Goal: Task Accomplishment & Management: Manage account settings

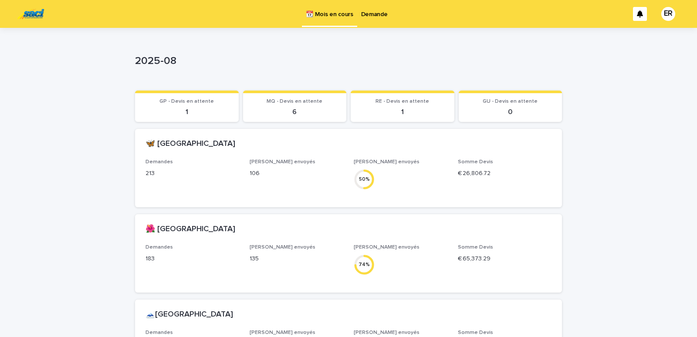
click at [359, 13] on div "Demande" at bounding box center [374, 9] width 34 height 18
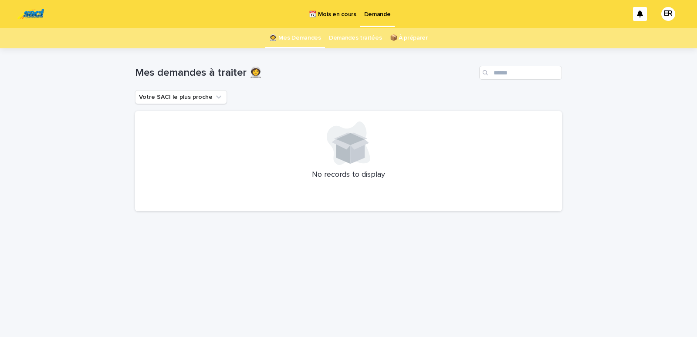
click at [345, 14] on p "📆 Mois en cours" at bounding box center [332, 9] width 47 height 18
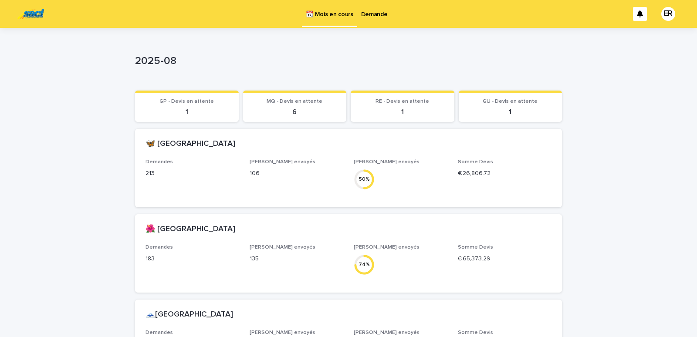
click at [371, 12] on p "Demande" at bounding box center [374, 9] width 27 height 18
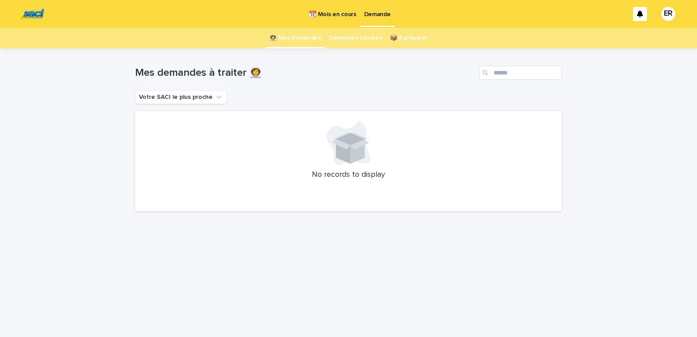
click at [334, 13] on p "📆 Mois en cours" at bounding box center [332, 9] width 47 height 18
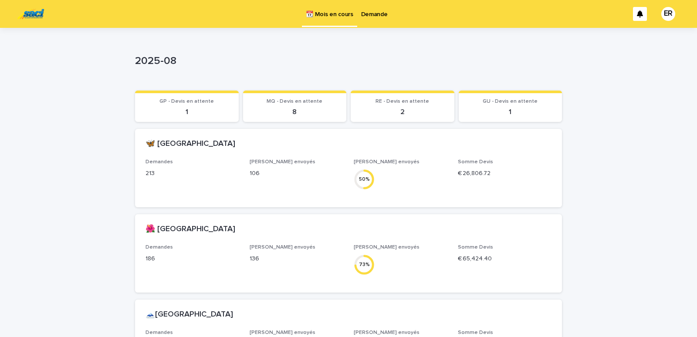
click at [378, 13] on p "Demande" at bounding box center [374, 9] width 27 height 18
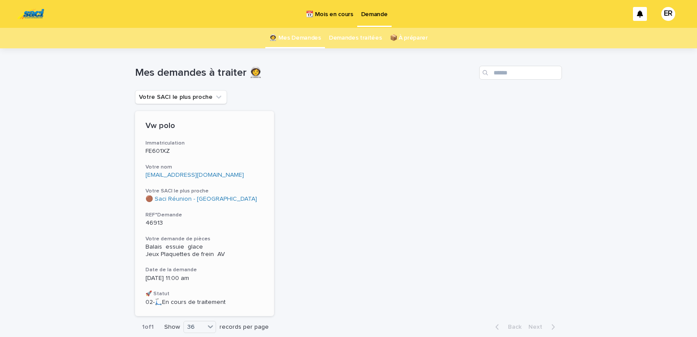
click at [180, 173] on link "[EMAIL_ADDRESS][DOMAIN_NAME]" at bounding box center [194, 175] width 98 height 6
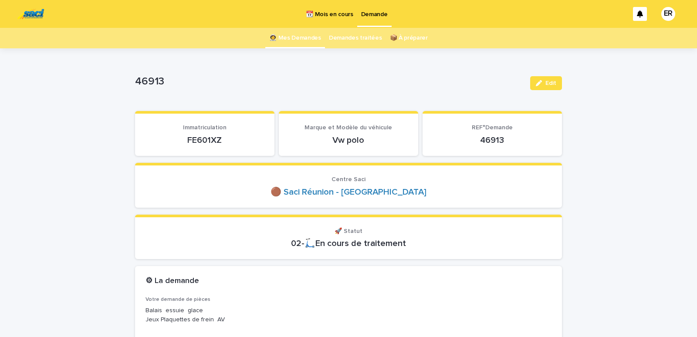
drag, startPoint x: 182, startPoint y: 143, endPoint x: 221, endPoint y: 141, distance: 39.2
click at [221, 141] on p "FE601XZ" at bounding box center [204, 140] width 118 height 10
copy p "FE601XZ"
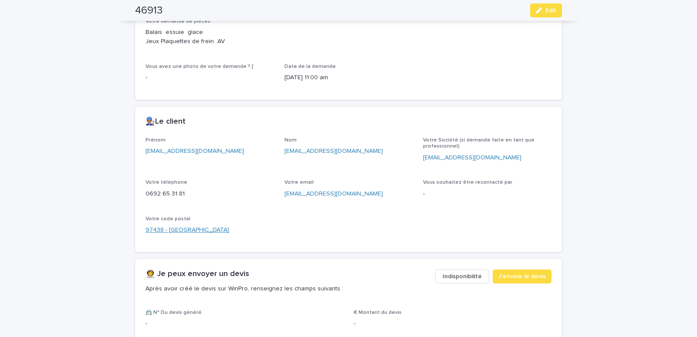
scroll to position [296, 0]
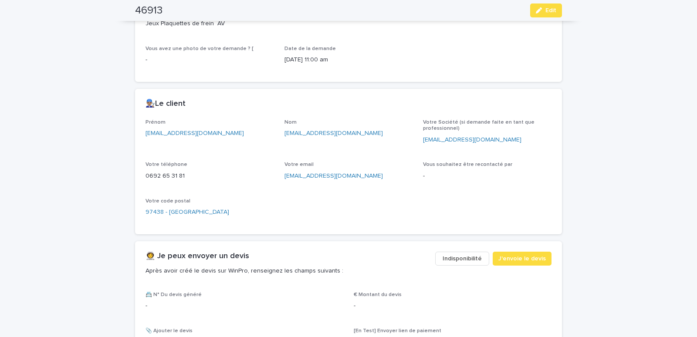
drag, startPoint x: 140, startPoint y: 141, endPoint x: 236, endPoint y: 144, distance: 96.7
click at [236, 144] on div "Prénom [EMAIL_ADDRESS][DOMAIN_NAME] Nom [EMAIL_ADDRESS][DOMAIN_NAME] Votre Soci…" at bounding box center [348, 176] width 427 height 115
copy link "[EMAIL_ADDRESS][DOMAIN_NAME]"
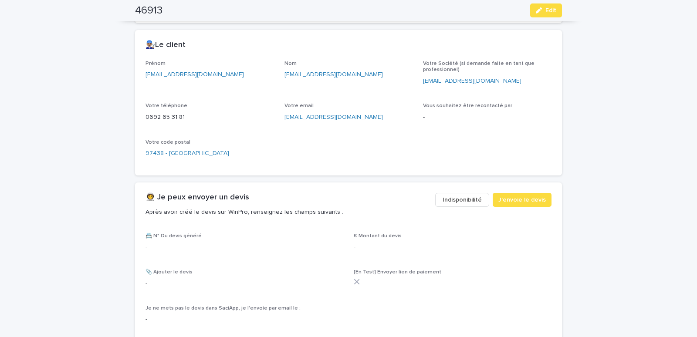
scroll to position [370, 0]
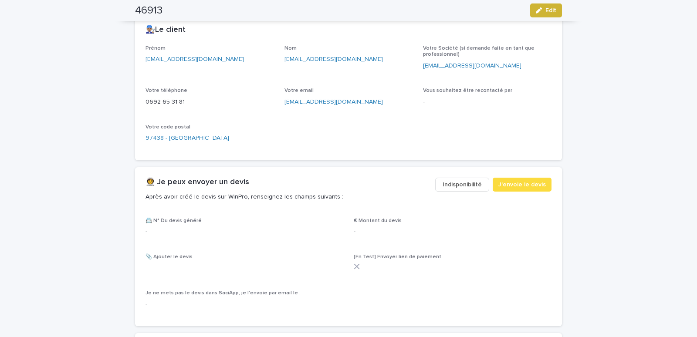
click at [546, 13] on span "Edit" at bounding box center [550, 10] width 11 height 6
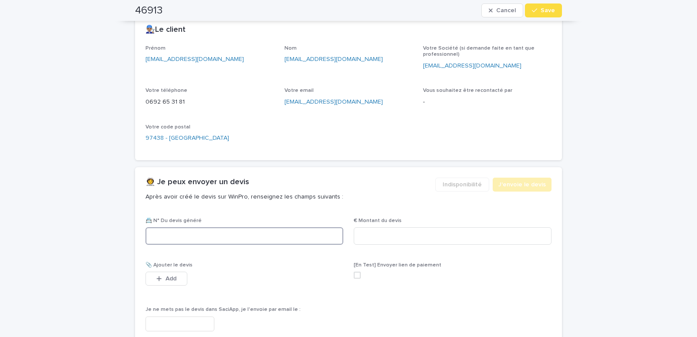
click at [217, 239] on input at bounding box center [244, 235] width 198 height 17
type input "********"
click at [385, 241] on input at bounding box center [453, 235] width 198 height 17
type input "*****"
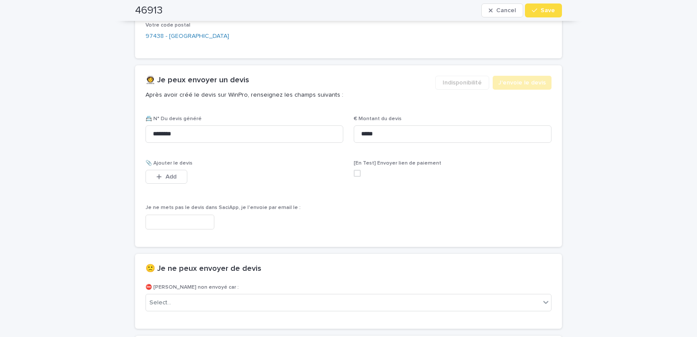
scroll to position [481, 0]
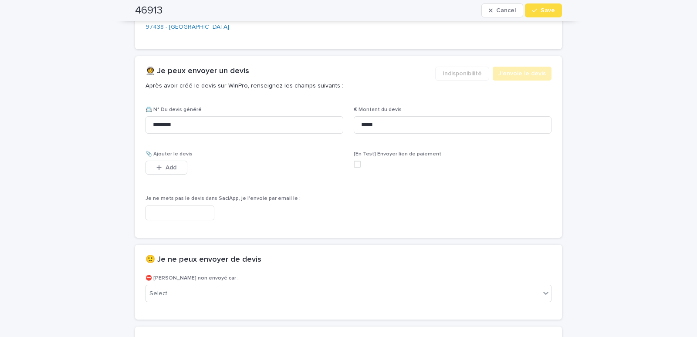
click at [194, 211] on input "text" at bounding box center [179, 212] width 69 height 15
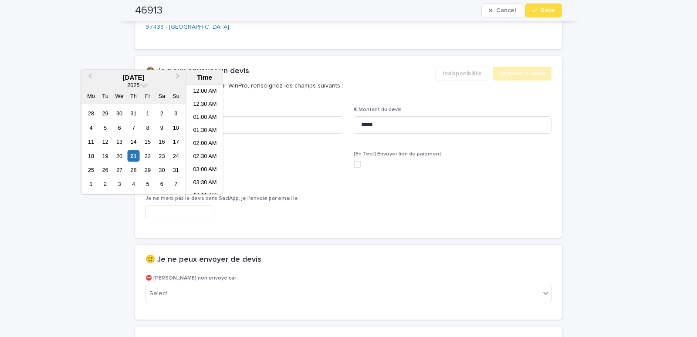
scroll to position [239, 0]
click at [197, 140] on li "11:00 AM" at bounding box center [204, 139] width 37 height 13
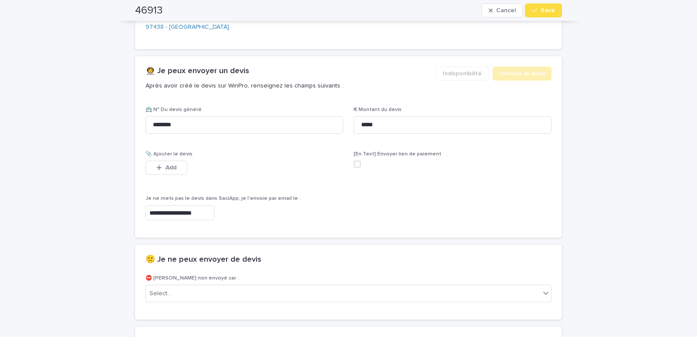
type input "**********"
click at [549, 12] on span "Save" at bounding box center [547, 10] width 14 height 6
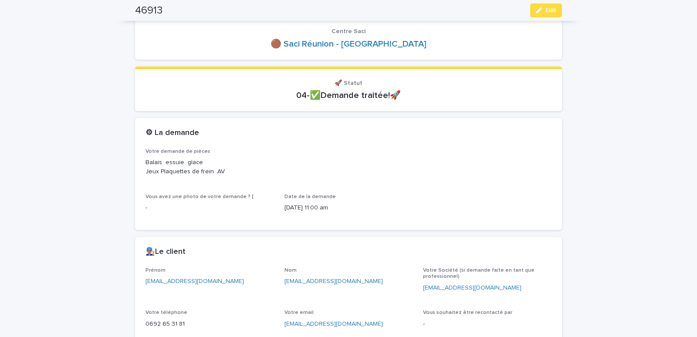
scroll to position [0, 0]
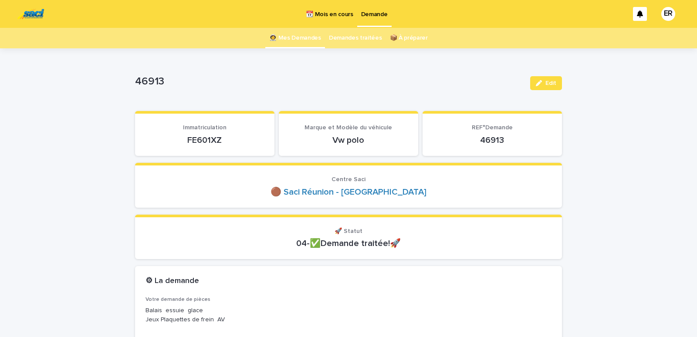
click at [300, 38] on link "👩‍🚀 Mes Demandes" at bounding box center [295, 38] width 52 height 20
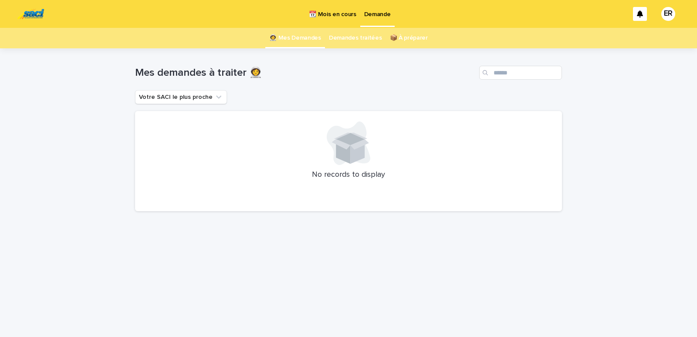
click at [316, 13] on p "📆 Mois en cours" at bounding box center [332, 9] width 47 height 18
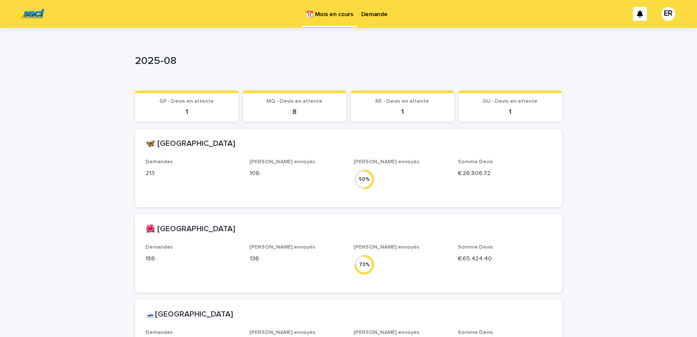
click at [367, 12] on p "Demande" at bounding box center [374, 9] width 27 height 18
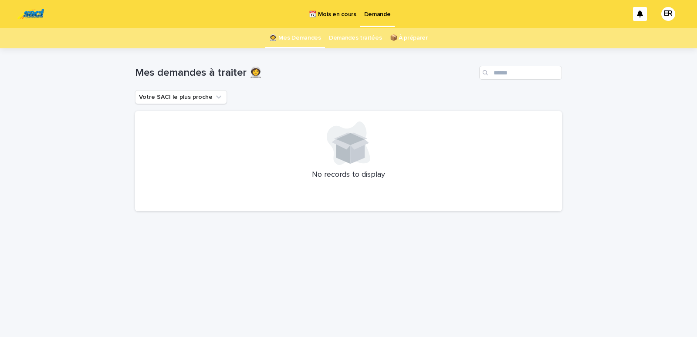
click at [331, 16] on p "📆 Mois en cours" at bounding box center [332, 9] width 47 height 18
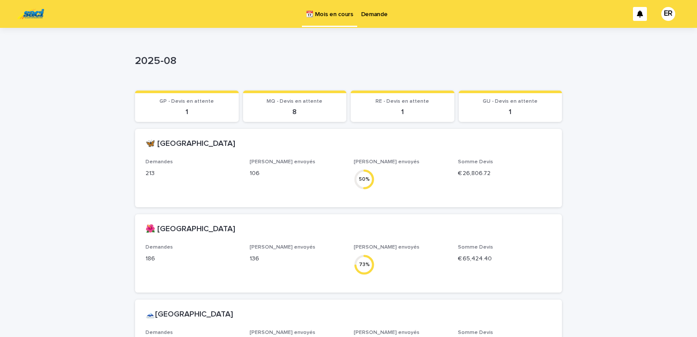
click at [377, 17] on p "Demande" at bounding box center [374, 9] width 27 height 18
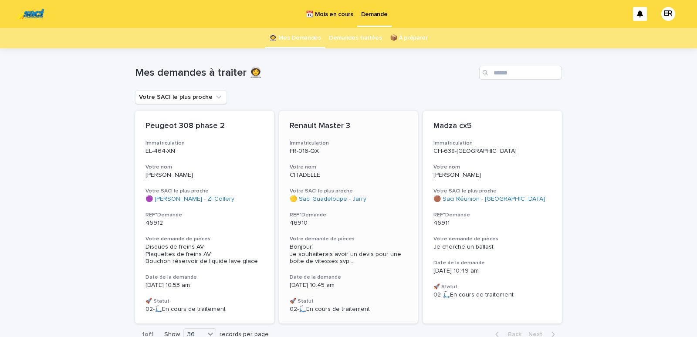
click at [349, 164] on h3 "Votre nom" at bounding box center [349, 167] width 118 height 7
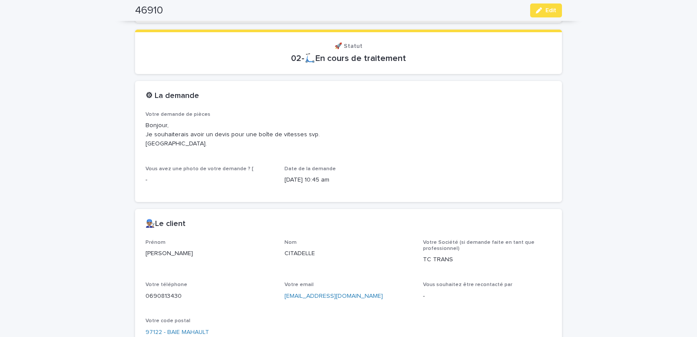
scroll to position [259, 0]
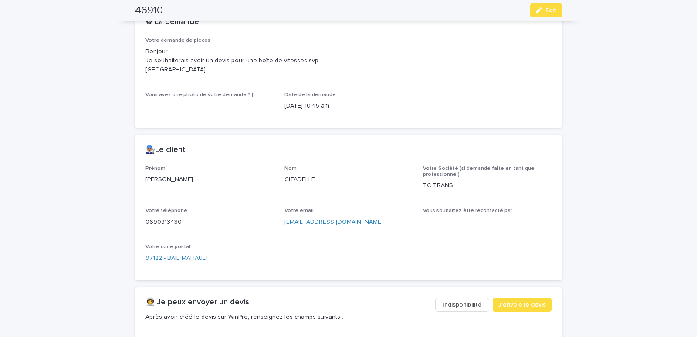
click at [448, 305] on span "Indisponibilité" at bounding box center [461, 304] width 39 height 9
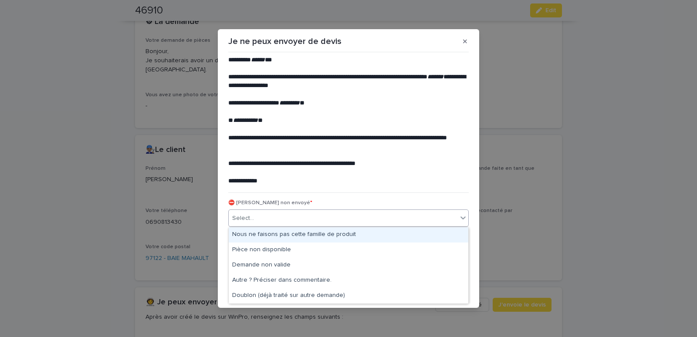
click at [308, 220] on div "Select..." at bounding box center [343, 218] width 229 height 14
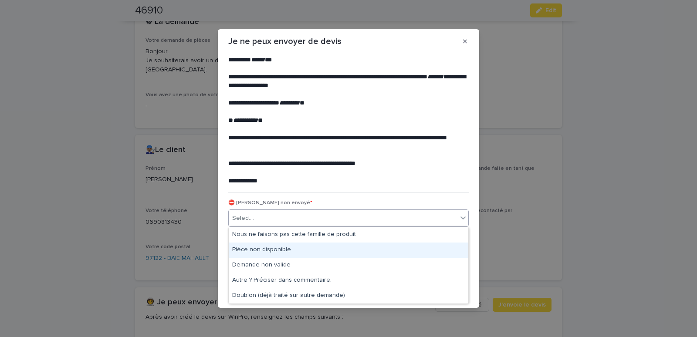
click at [278, 252] on div "Pièce non disponible" at bounding box center [348, 249] width 239 height 15
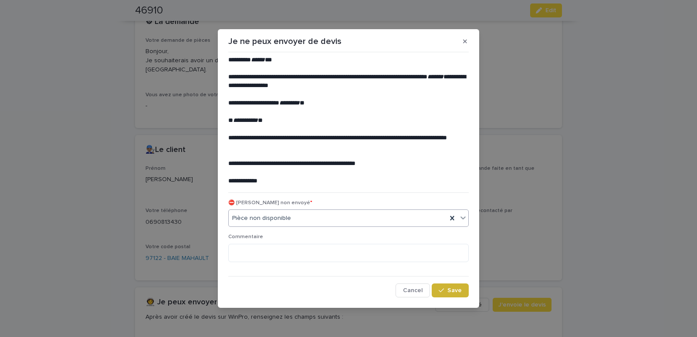
click at [459, 291] on span "Save" at bounding box center [454, 290] width 14 height 6
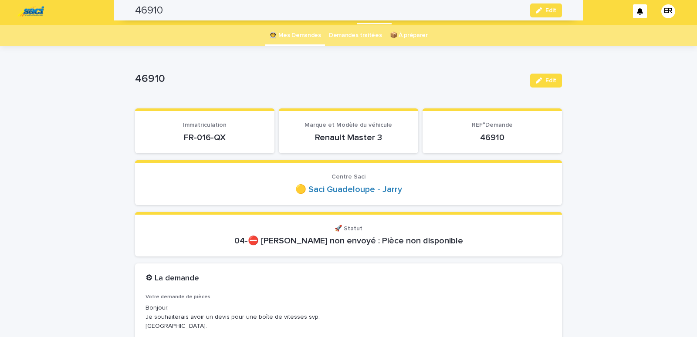
scroll to position [0, 0]
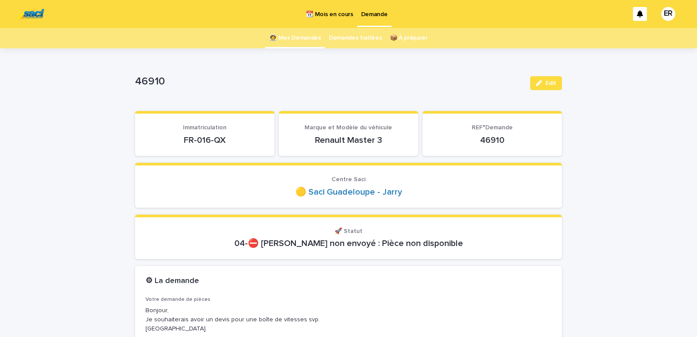
click at [304, 38] on link "👩‍🚀 Mes Demandes" at bounding box center [295, 38] width 52 height 20
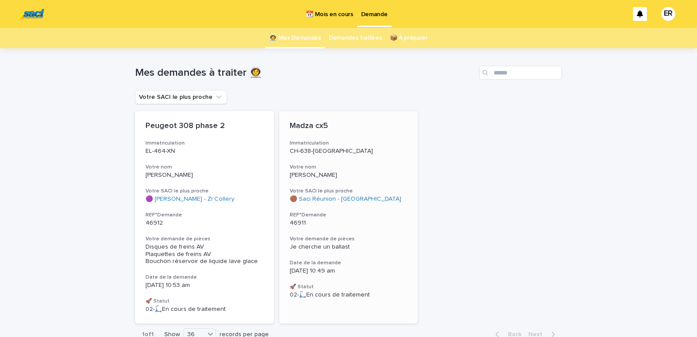
click at [328, 165] on h3 "Votre nom" at bounding box center [349, 167] width 118 height 7
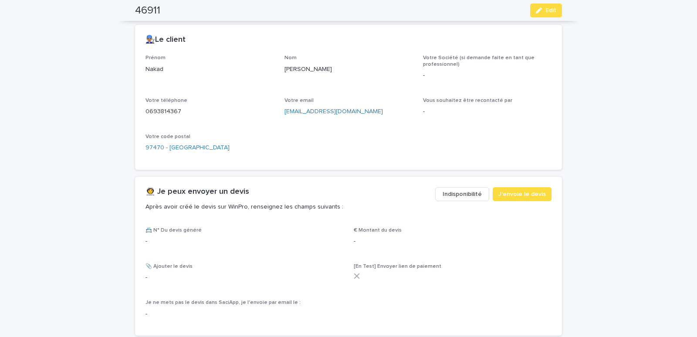
scroll to position [407, 0]
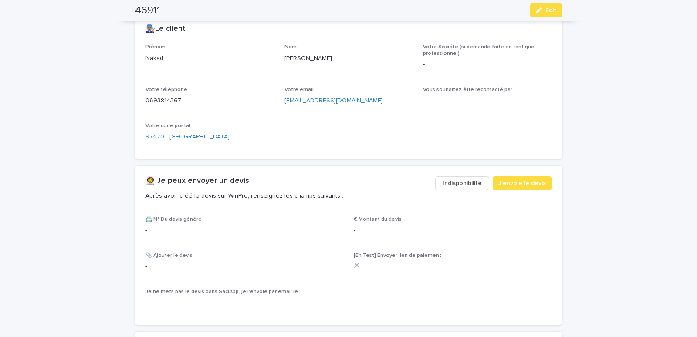
click at [474, 179] on span "Indisponibilité" at bounding box center [461, 183] width 39 height 9
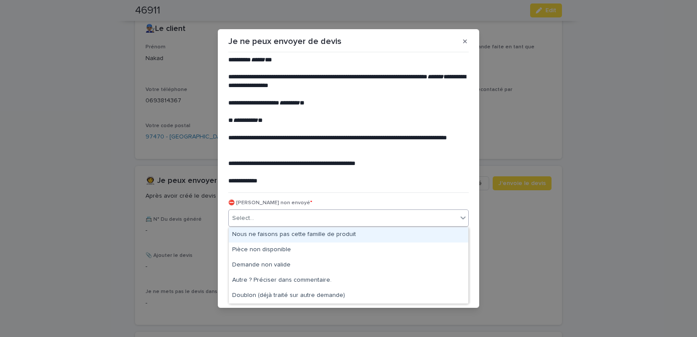
click at [274, 221] on div "Select..." at bounding box center [343, 218] width 229 height 14
click at [277, 236] on div "Nous ne faisons pas cette famille de produit" at bounding box center [348, 234] width 239 height 15
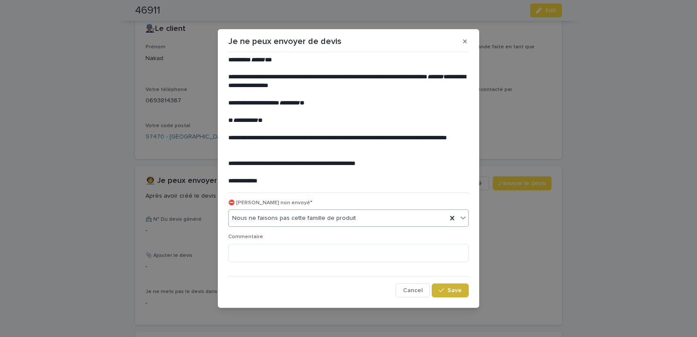
click at [438, 290] on button "Save" at bounding box center [449, 290] width 37 height 14
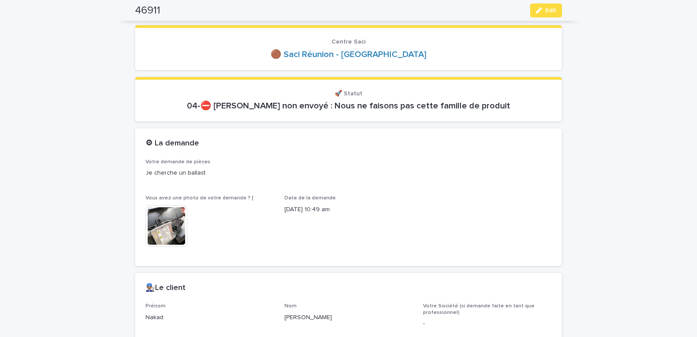
scroll to position [0, 0]
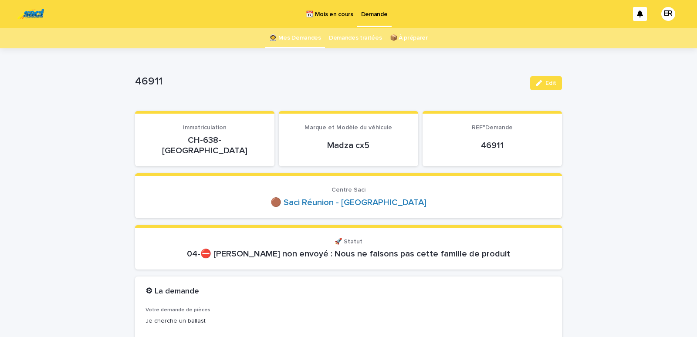
click at [295, 40] on link "👩‍🚀 Mes Demandes" at bounding box center [295, 38] width 52 height 20
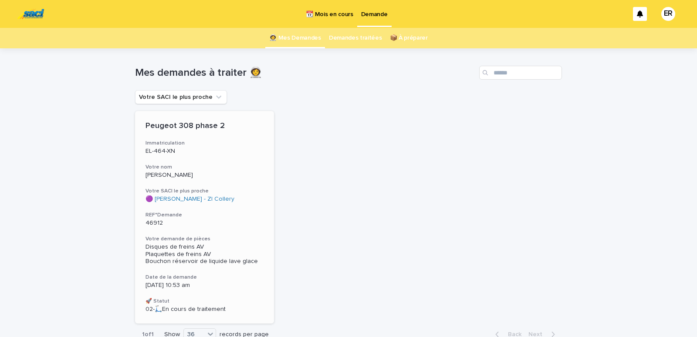
click at [203, 174] on p "[PERSON_NAME]" at bounding box center [204, 175] width 118 height 7
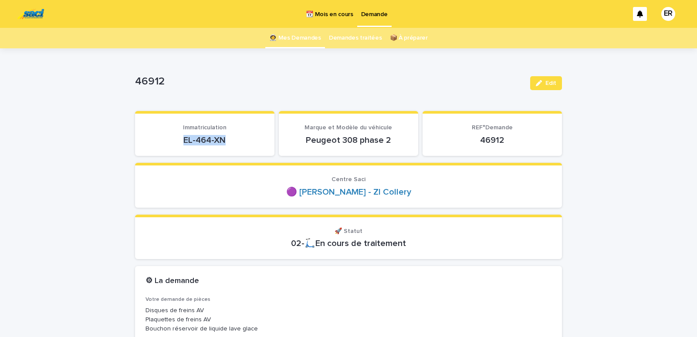
drag, startPoint x: 175, startPoint y: 142, endPoint x: 223, endPoint y: 138, distance: 48.0
click at [223, 138] on p "EL-464-XN" at bounding box center [204, 140] width 118 height 10
copy p "EL-464-XN"
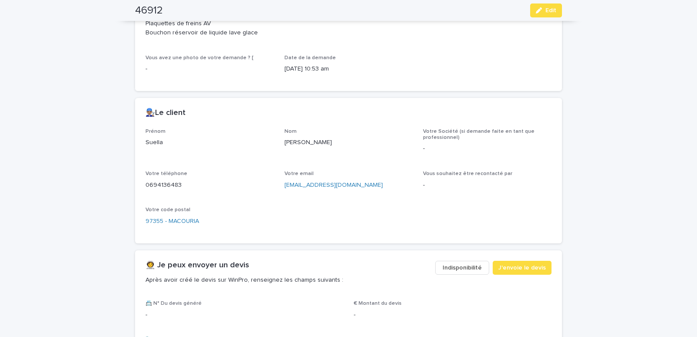
scroll to position [370, 0]
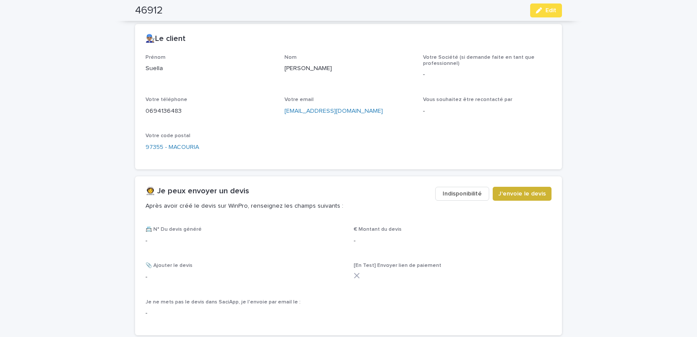
click at [518, 189] on span "J'envoie le devis" at bounding box center [521, 193] width 47 height 9
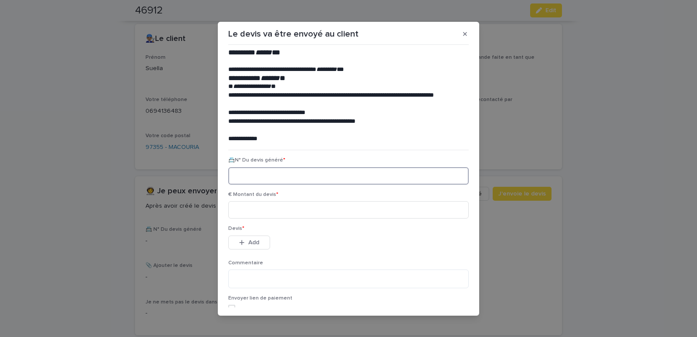
click at [254, 170] on input at bounding box center [348, 175] width 240 height 17
paste input "********"
type input "********"
click at [308, 213] on input at bounding box center [348, 209] width 240 height 17
type input "******"
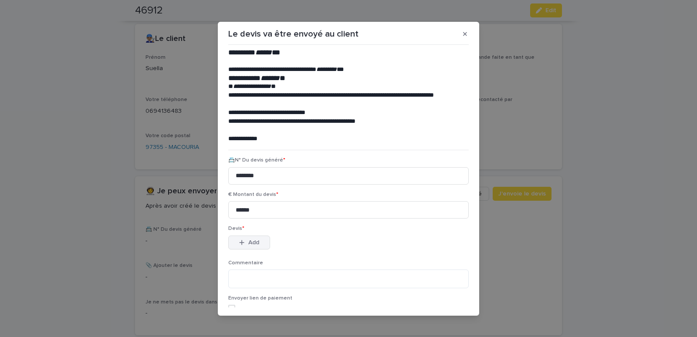
click at [240, 241] on icon "button" at bounding box center [241, 242] width 5 height 6
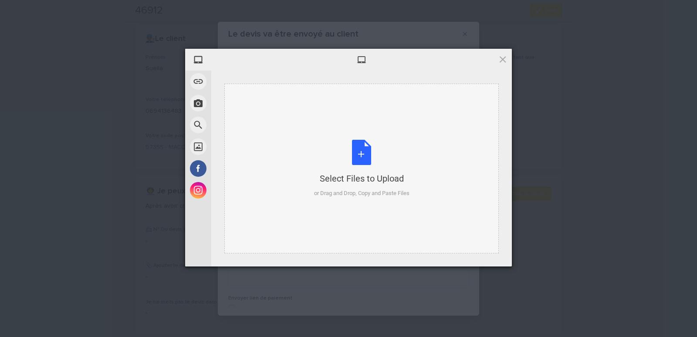
click at [253, 106] on div "Select Files to Upload or Drag and Drop, Copy and Paste Files" at bounding box center [361, 169] width 274 height 170
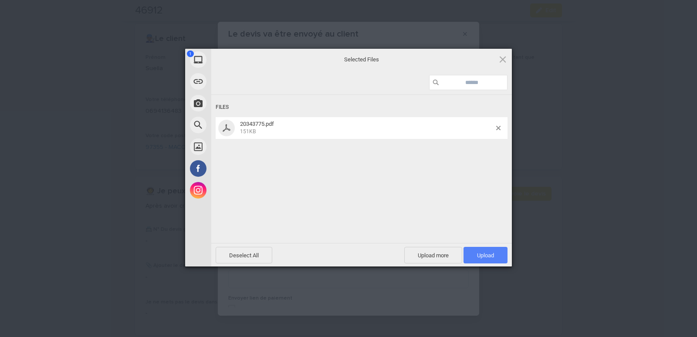
click at [475, 252] on span "Upload 1" at bounding box center [485, 255] width 44 height 17
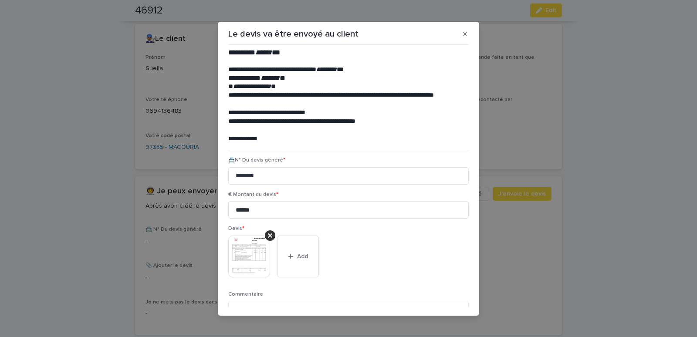
scroll to position [71, 0]
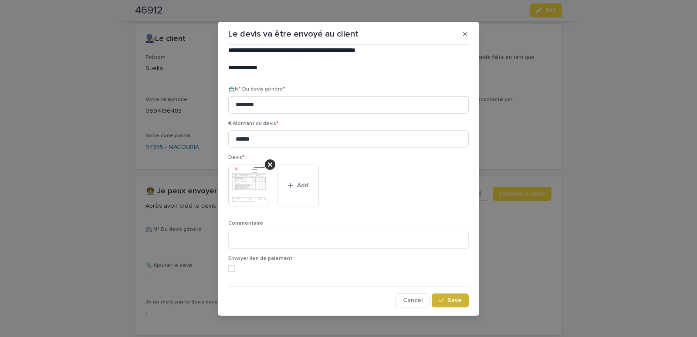
click at [447, 299] on span "Save" at bounding box center [454, 300] width 14 height 6
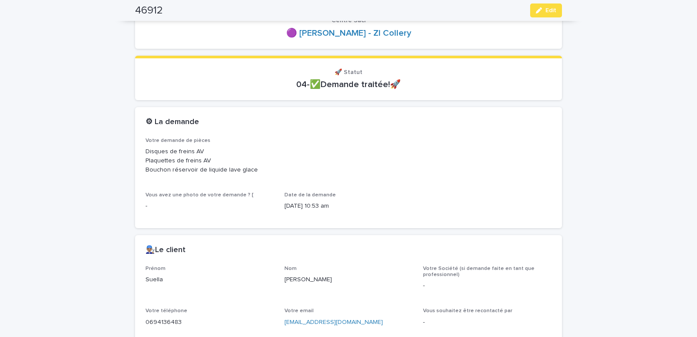
scroll to position [0, 0]
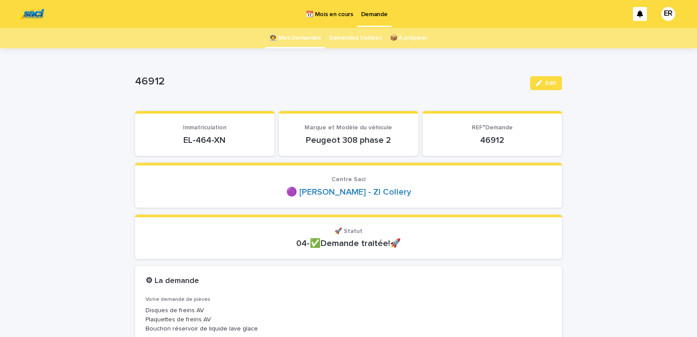
click at [292, 36] on link "👩‍🚀 Mes Demandes" at bounding box center [295, 38] width 52 height 20
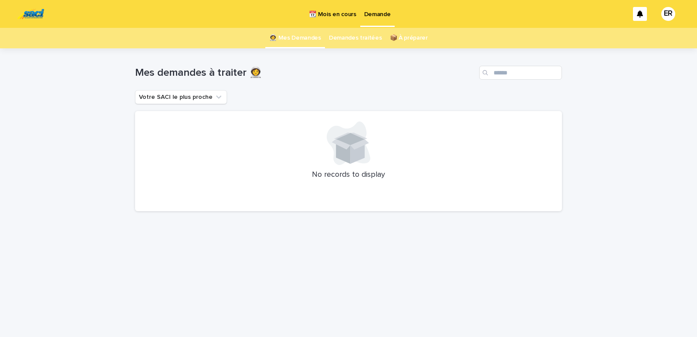
click at [332, 13] on p "📆 Mois en cours" at bounding box center [332, 9] width 47 height 18
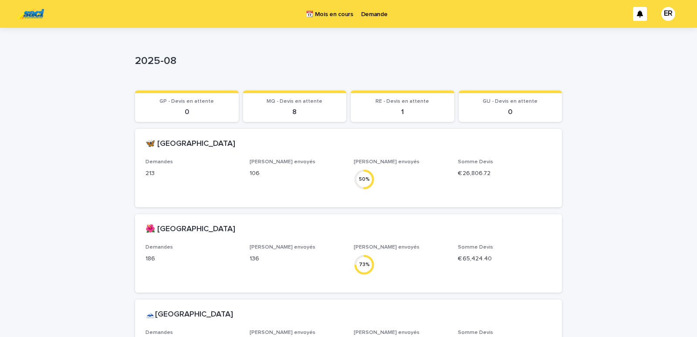
click at [373, 14] on p "Demande" at bounding box center [374, 9] width 27 height 18
click at [376, 14] on p "Demande" at bounding box center [374, 9] width 27 height 18
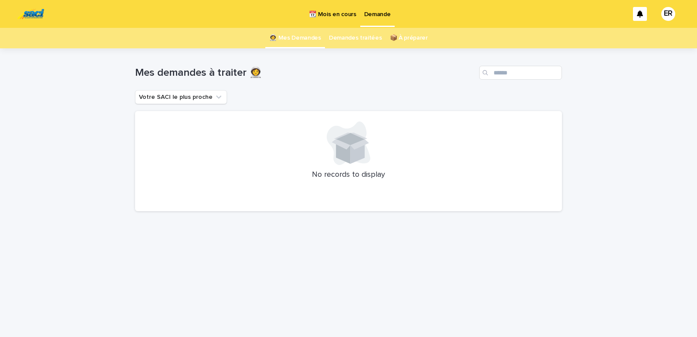
click at [341, 14] on p "📆 Mois en cours" at bounding box center [332, 9] width 47 height 18
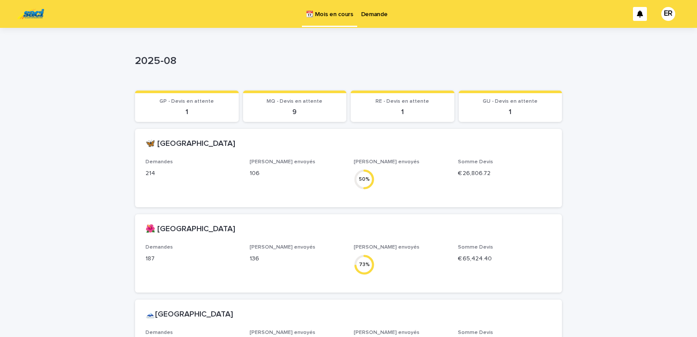
click at [377, 17] on p "Demande" at bounding box center [374, 9] width 27 height 18
